Goal: Task Accomplishment & Management: Manage account settings

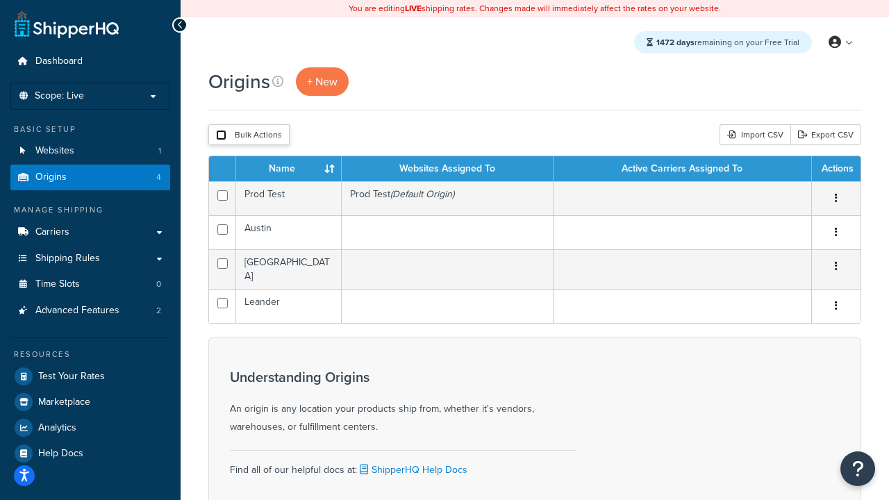
click at [221, 135] on input "checkbox" at bounding box center [221, 135] width 10 height 10
checkbox input "true"
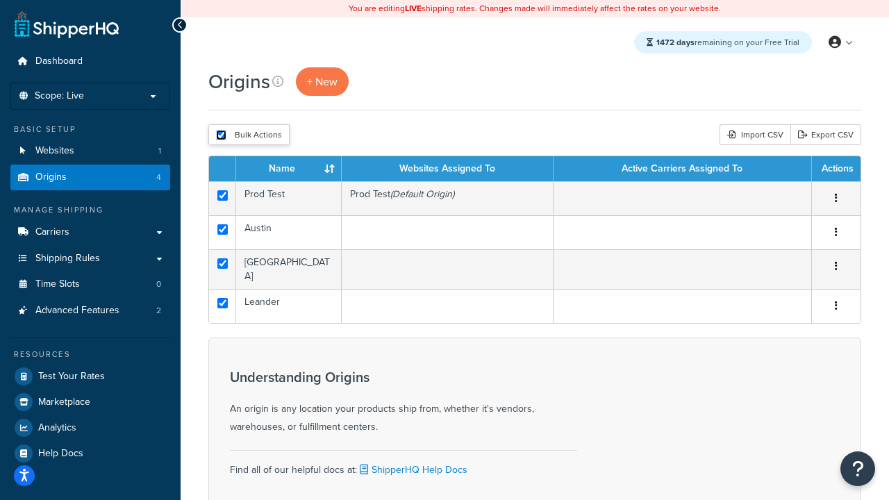
checkbox input "true"
click at [0, 0] on button "Delete" at bounding box center [0, 0] width 0 height 0
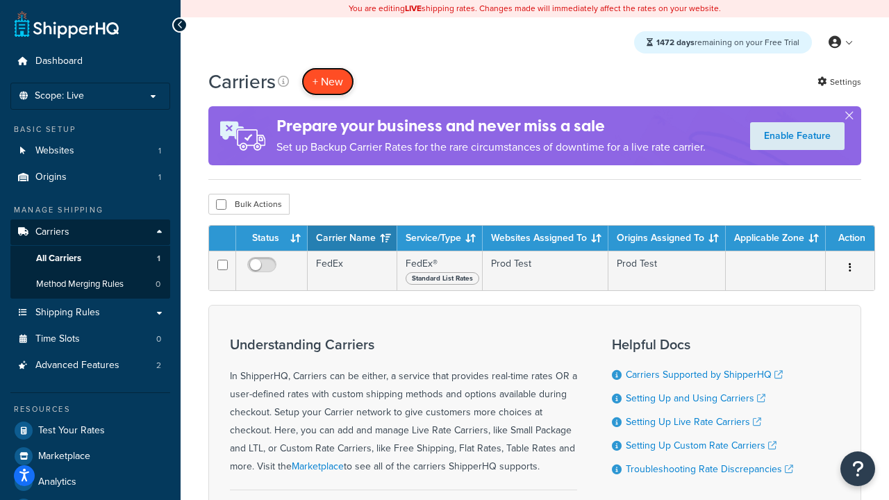
click at [328, 81] on button "+ New" at bounding box center [327, 81] width 53 height 28
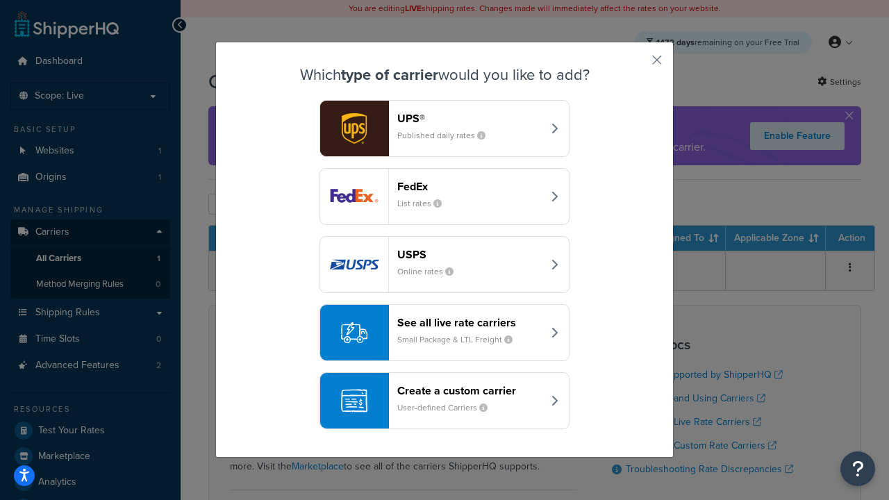
click at [445, 197] on div "FedEx List rates" at bounding box center [469, 196] width 145 height 33
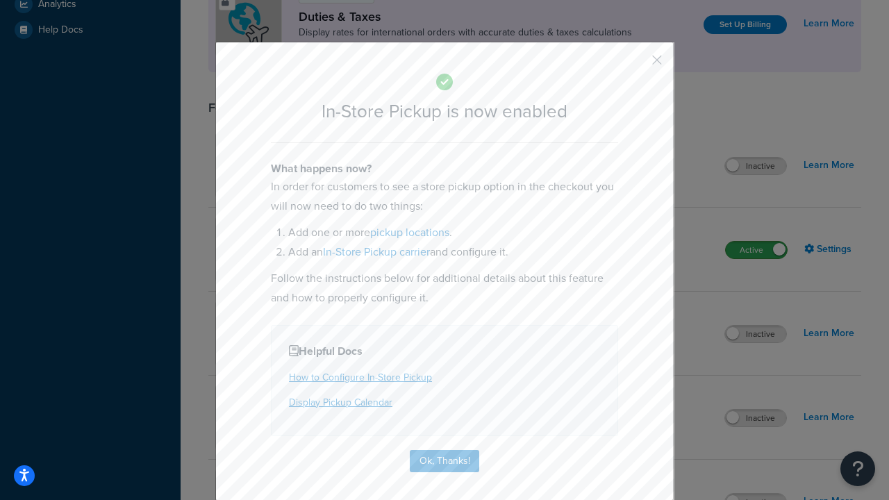
scroll to position [476, 0]
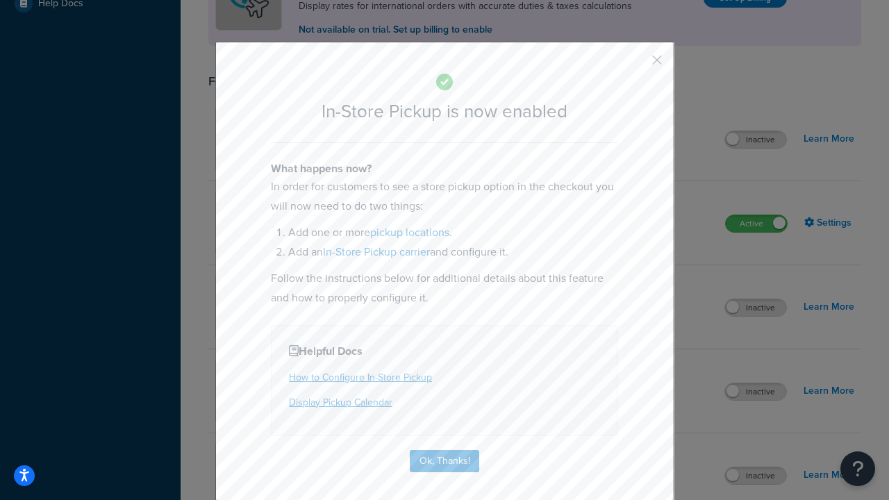
click at [636, 65] on button "button" at bounding box center [636, 64] width 3 height 3
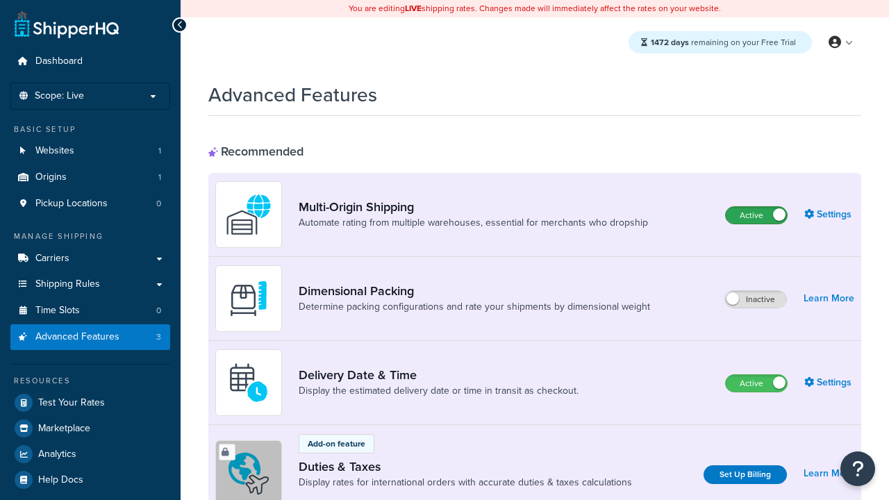
click at [756, 207] on label "Active" at bounding box center [756, 215] width 61 height 17
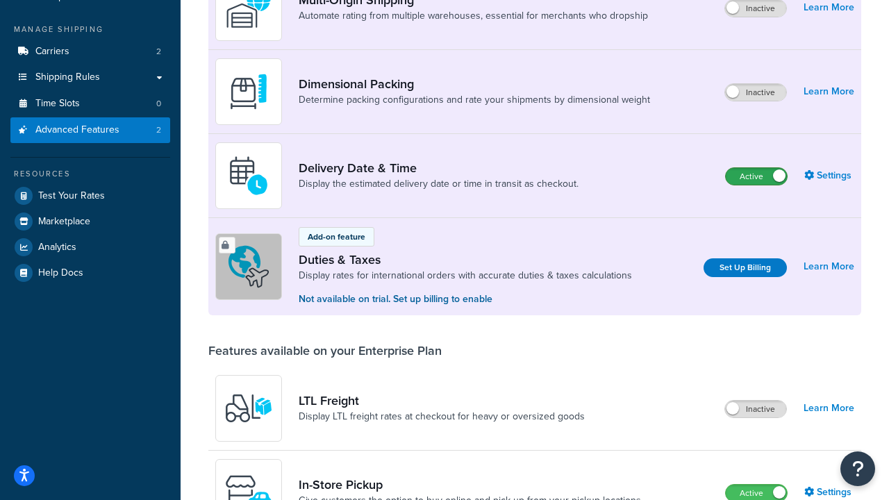
click at [756, 176] on label "Active" at bounding box center [756, 176] width 61 height 17
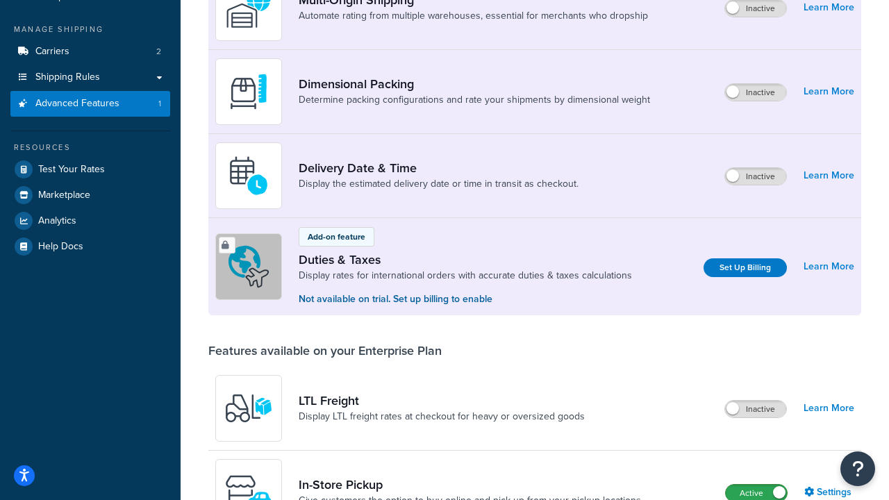
click at [756, 492] on label "Active" at bounding box center [756, 493] width 61 height 17
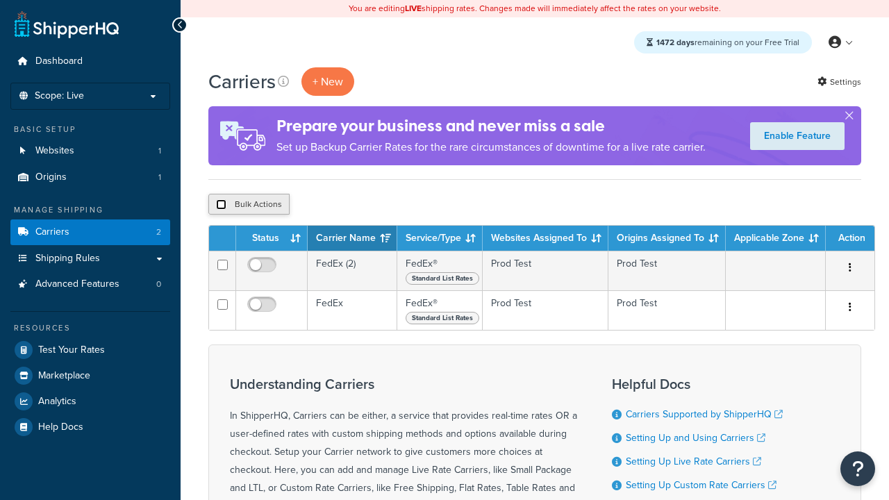
click at [221, 205] on input "checkbox" at bounding box center [221, 204] width 10 height 10
checkbox input "true"
click at [0, 0] on button "Delete" at bounding box center [0, 0] width 0 height 0
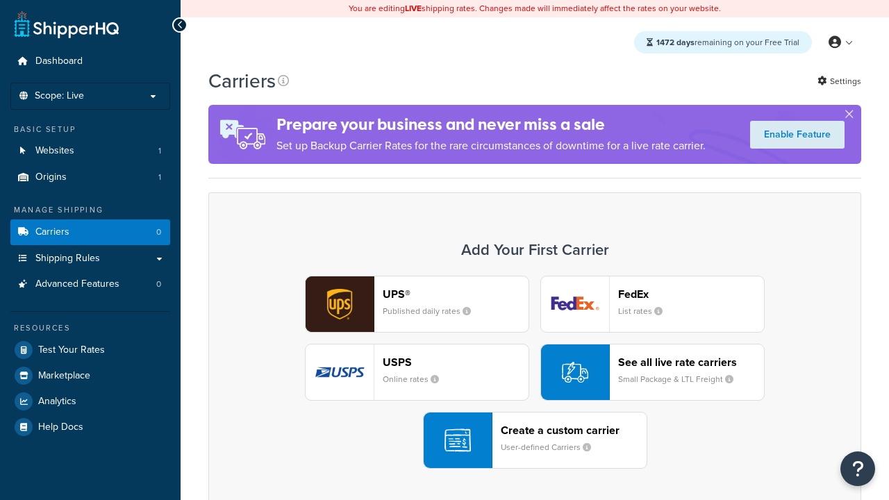
click at [535, 372] on div "UPS® Published daily rates FedEx List rates USPS Online rates See all live rate…" at bounding box center [535, 372] width 624 height 193
click at [691, 294] on header "FedEx" at bounding box center [691, 294] width 146 height 13
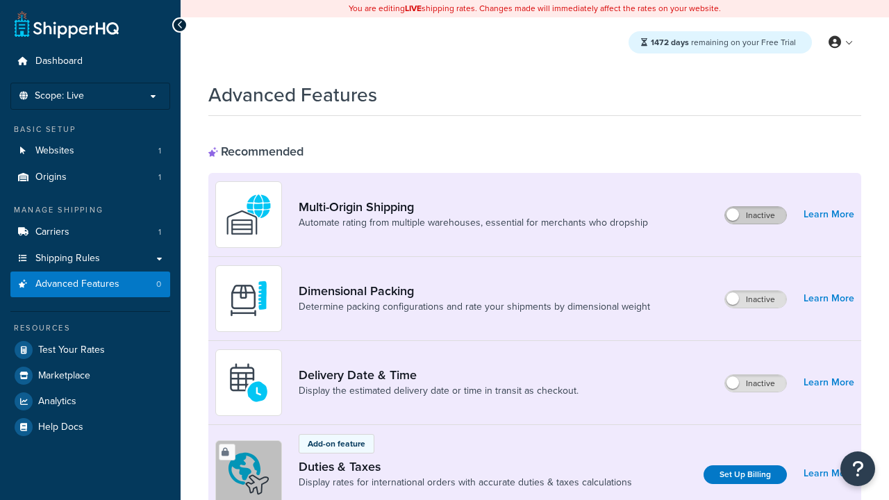
click at [756, 215] on label "Inactive" at bounding box center [755, 215] width 61 height 17
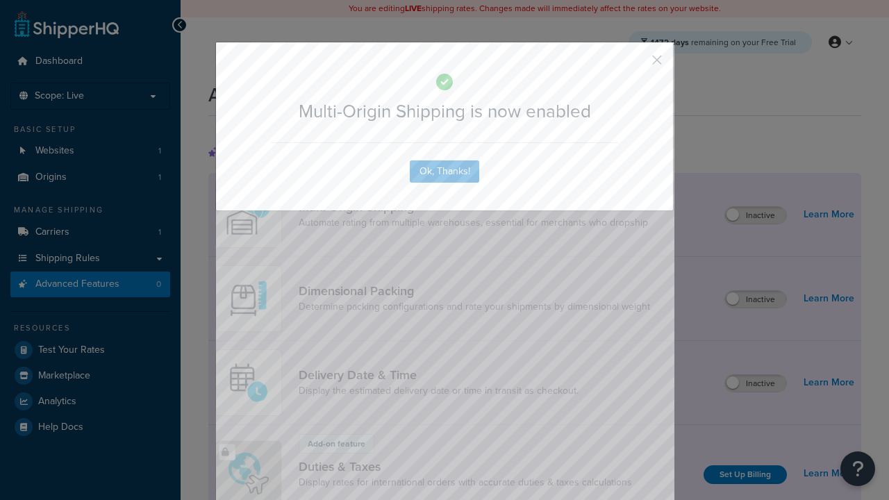
click at [636, 63] on button "button" at bounding box center [636, 64] width 3 height 3
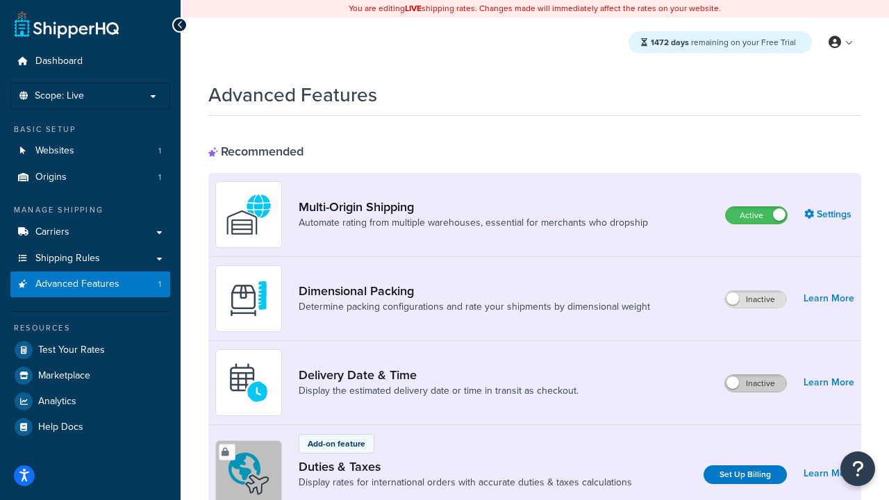
click at [756, 383] on label "Inactive" at bounding box center [755, 383] width 61 height 17
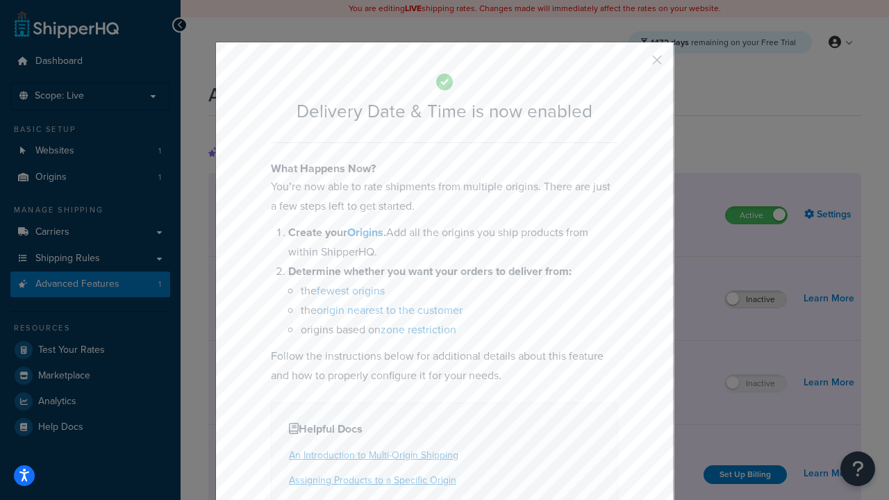
click at [636, 65] on button "button" at bounding box center [636, 64] width 3 height 3
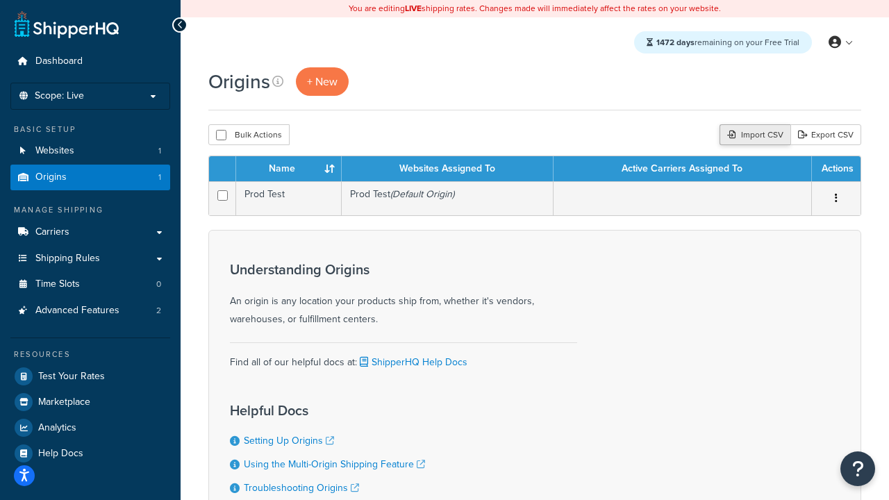
click at [753, 135] on div "Import CSV" at bounding box center [755, 134] width 71 height 21
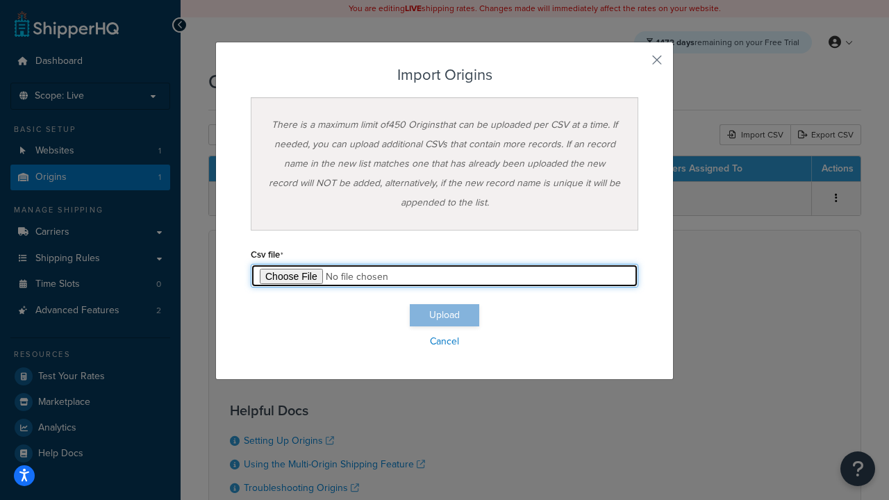
click at [445, 276] on input "file" at bounding box center [445, 276] width 388 height 24
type input "C:\fakepath\importOriginsSuccess.csv"
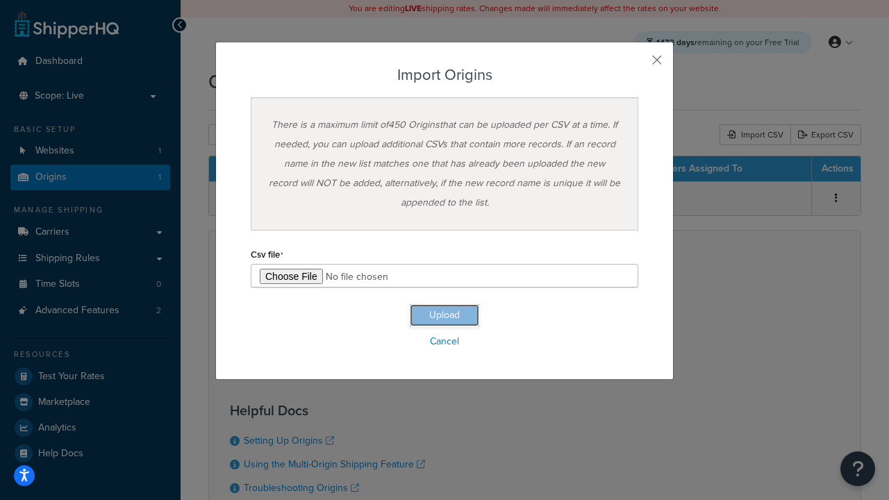
click at [445, 315] on button "Upload" at bounding box center [444, 315] width 69 height 22
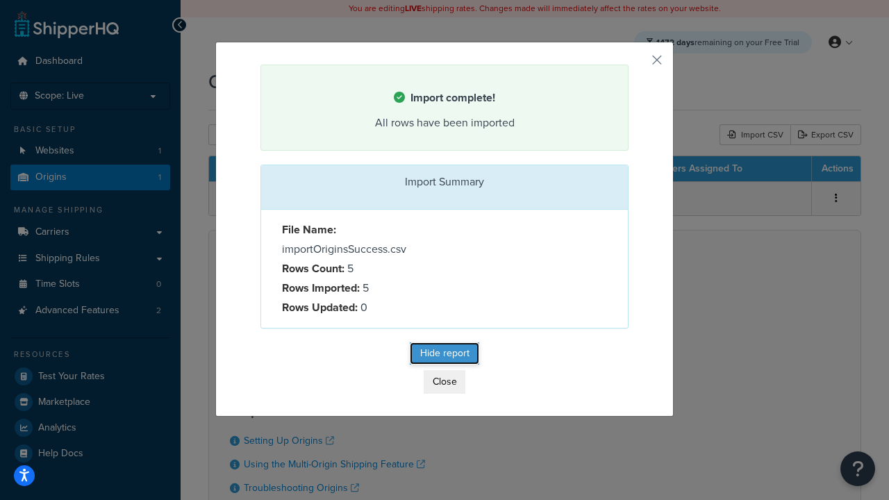
click at [445, 356] on button "Hide report" at bounding box center [444, 353] width 69 height 22
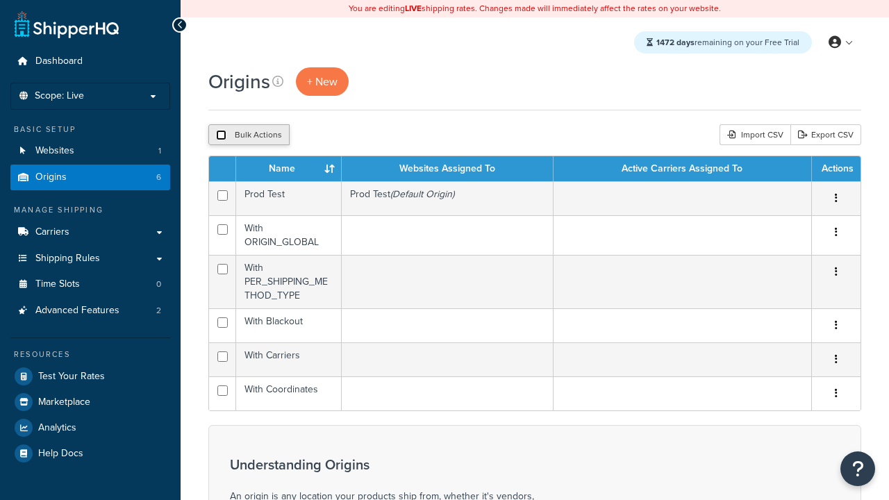
click at [221, 135] on input "checkbox" at bounding box center [221, 135] width 10 height 10
checkbox input "true"
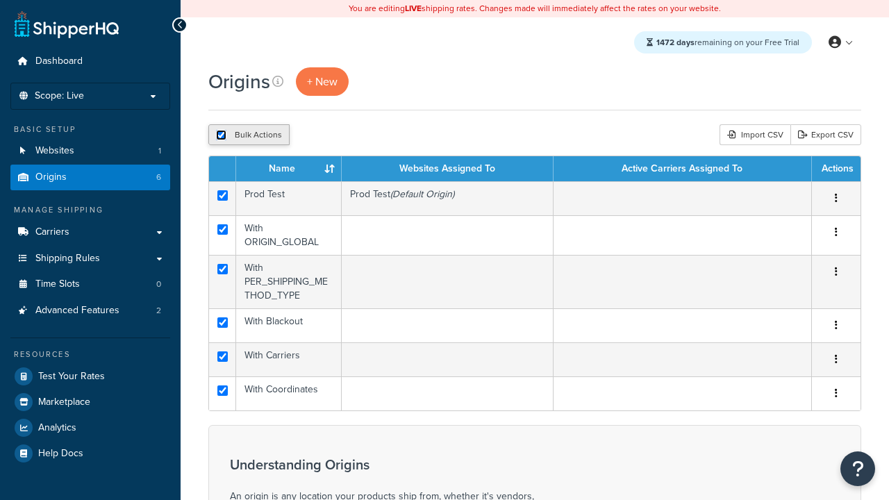
checkbox input "true"
click at [319, 135] on button "Duplicate" at bounding box center [318, 134] width 58 height 21
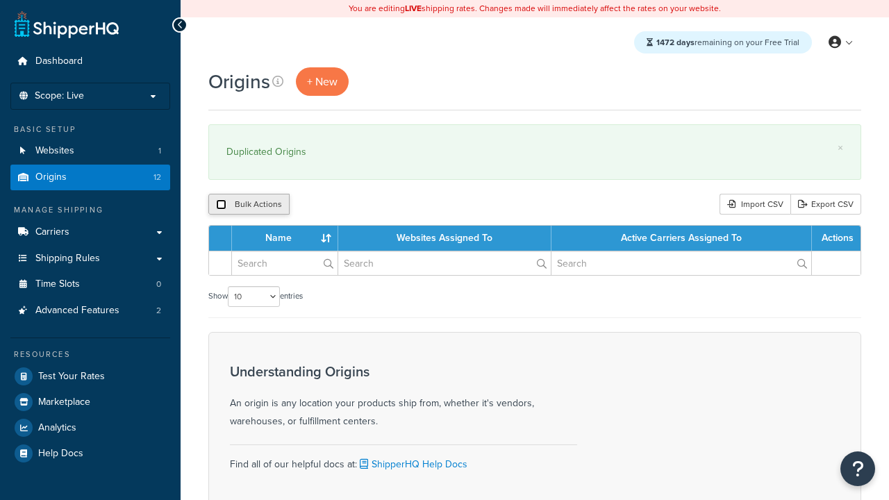
click at [221, 205] on input "checkbox" at bounding box center [221, 204] width 10 height 10
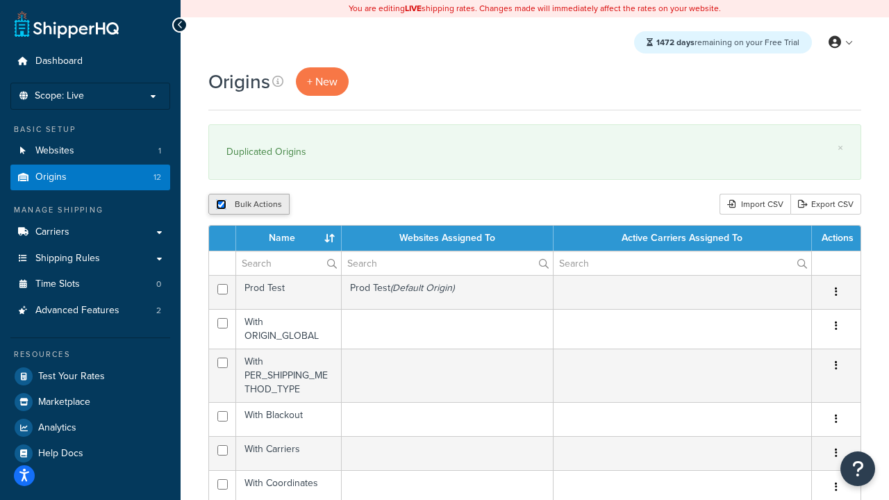
click at [221, 205] on input "checkbox" at bounding box center [221, 204] width 10 height 10
checkbox input "false"
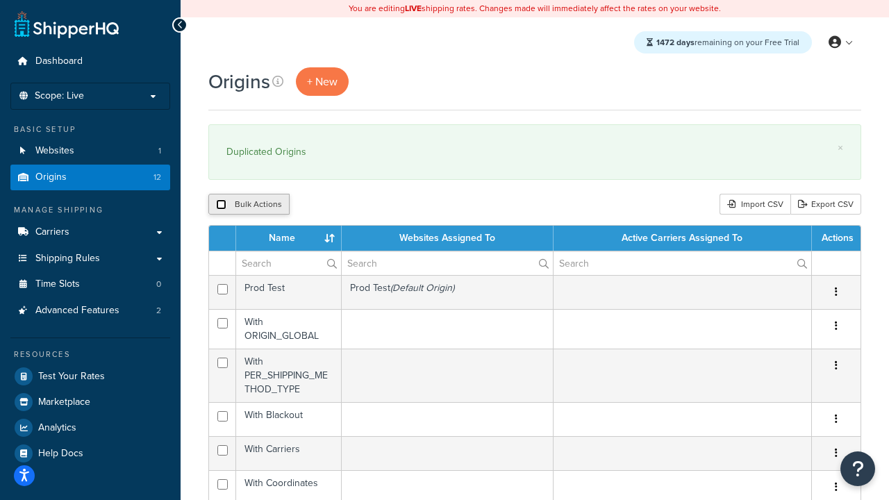
checkbox input "false"
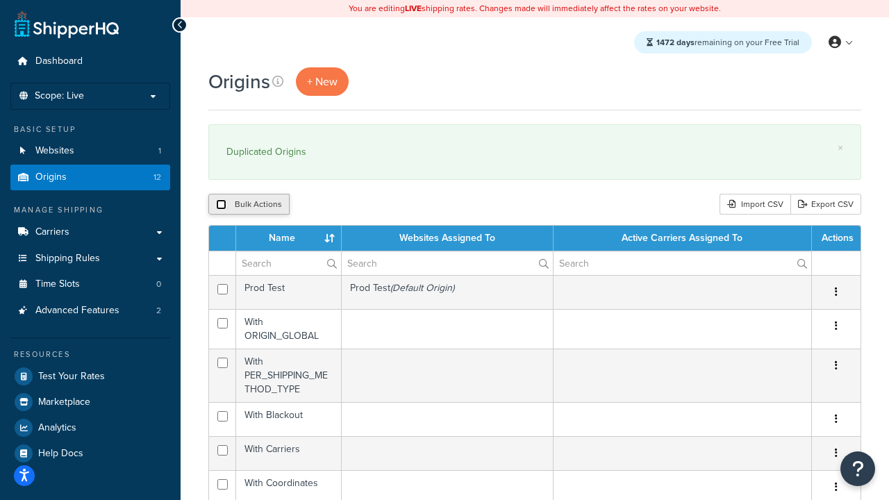
checkbox input "false"
click at [221, 205] on input "checkbox" at bounding box center [221, 204] width 10 height 10
checkbox input "true"
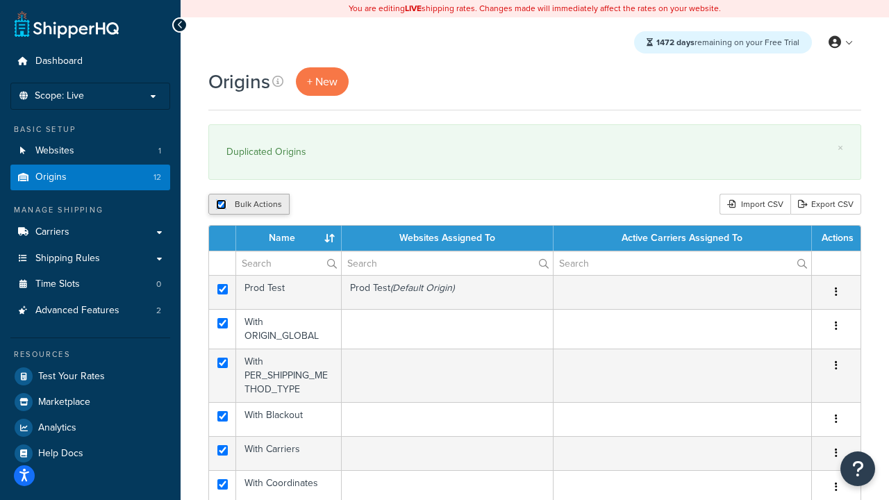
checkbox input "true"
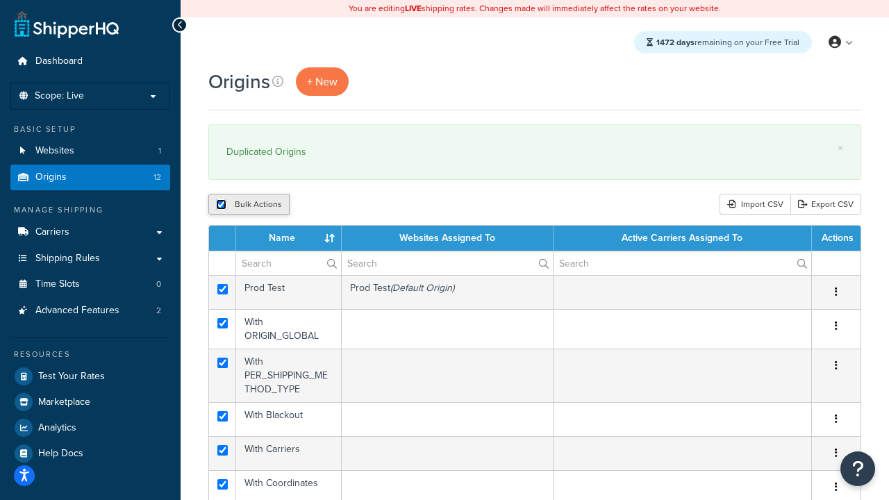
checkbox input "true"
click at [374, 205] on button "Delete" at bounding box center [371, 204] width 48 height 21
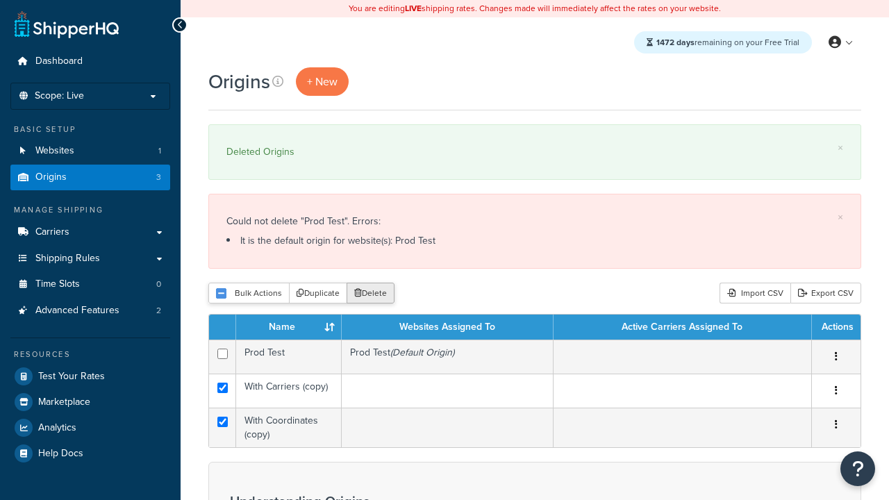
click at [374, 294] on button "Delete" at bounding box center [371, 293] width 48 height 21
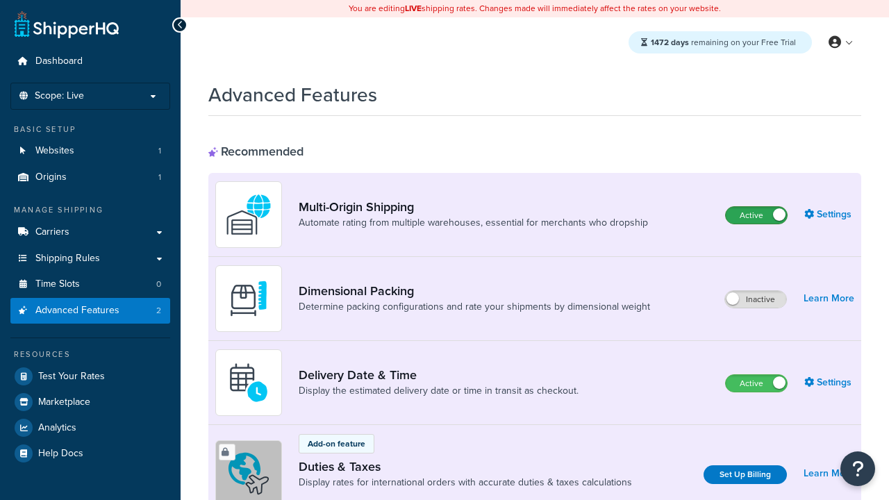
click at [756, 215] on label "Active" at bounding box center [756, 215] width 61 height 17
click at [756, 383] on label "Active" at bounding box center [756, 383] width 61 height 17
